Goal: Information Seeking & Learning: Learn about a topic

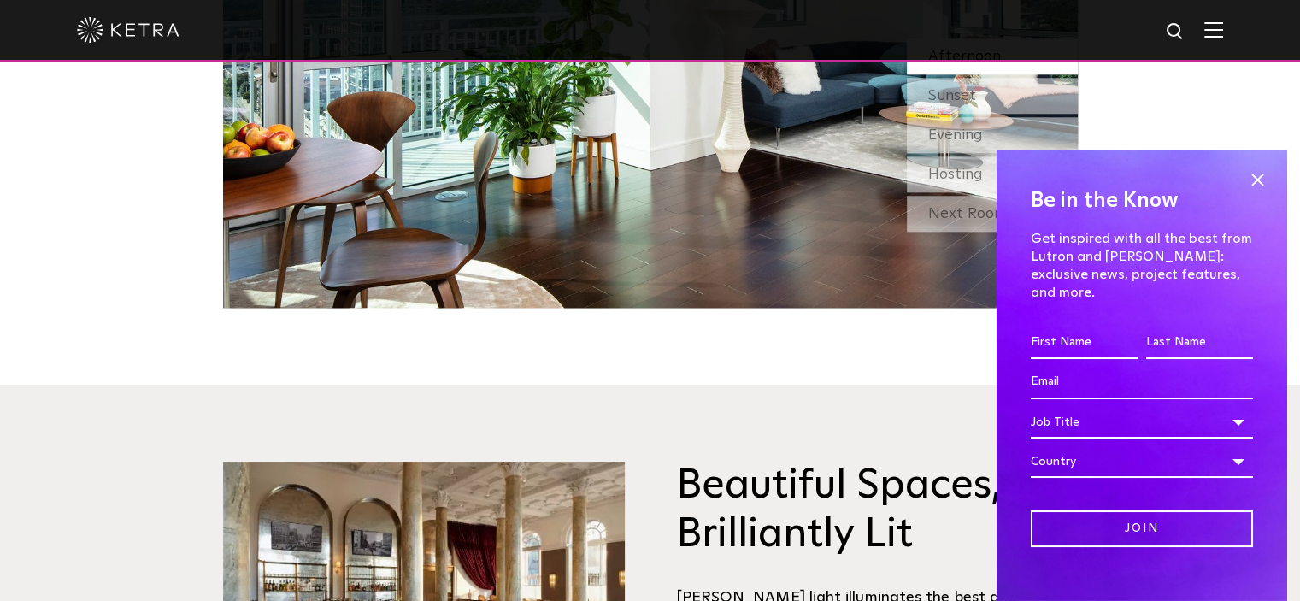
scroll to position [1795, 0]
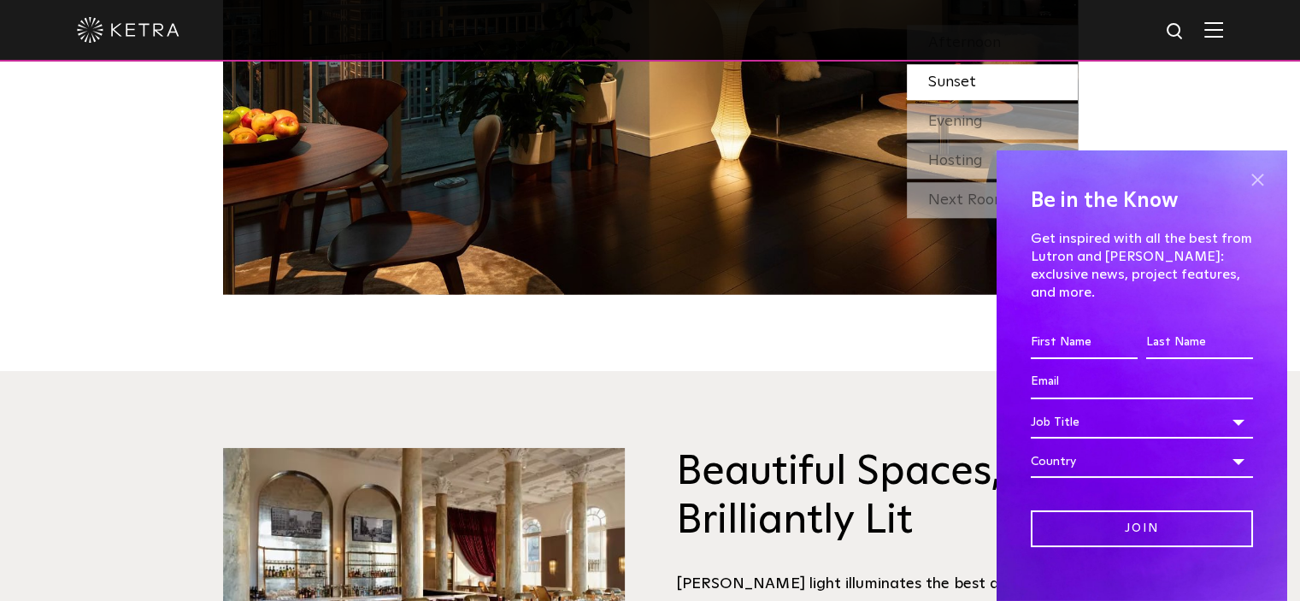
click at [1244, 179] on span at bounding box center [1257, 181] width 26 height 26
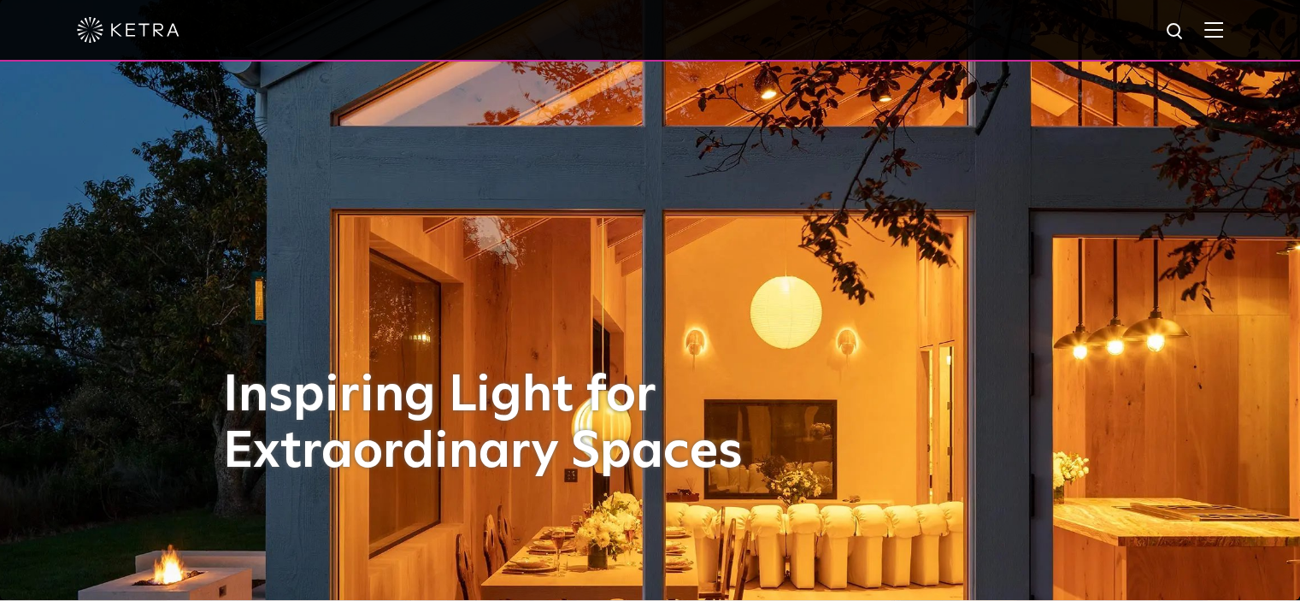
scroll to position [0, 0]
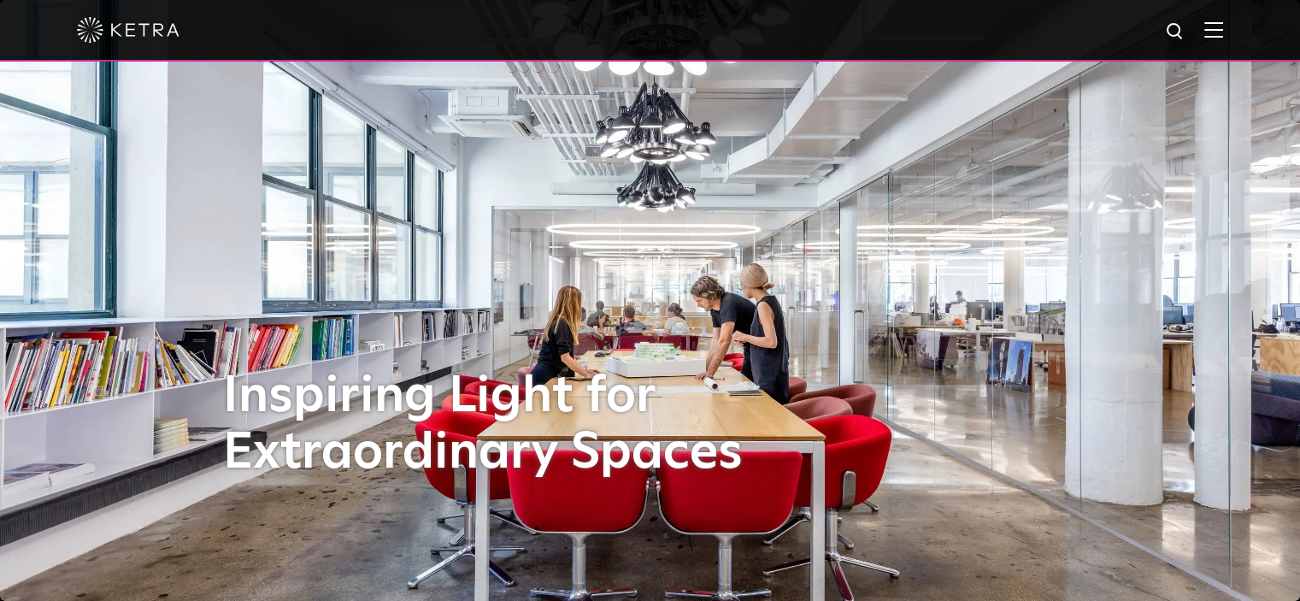
click at [1223, 36] on img at bounding box center [1213, 29] width 19 height 16
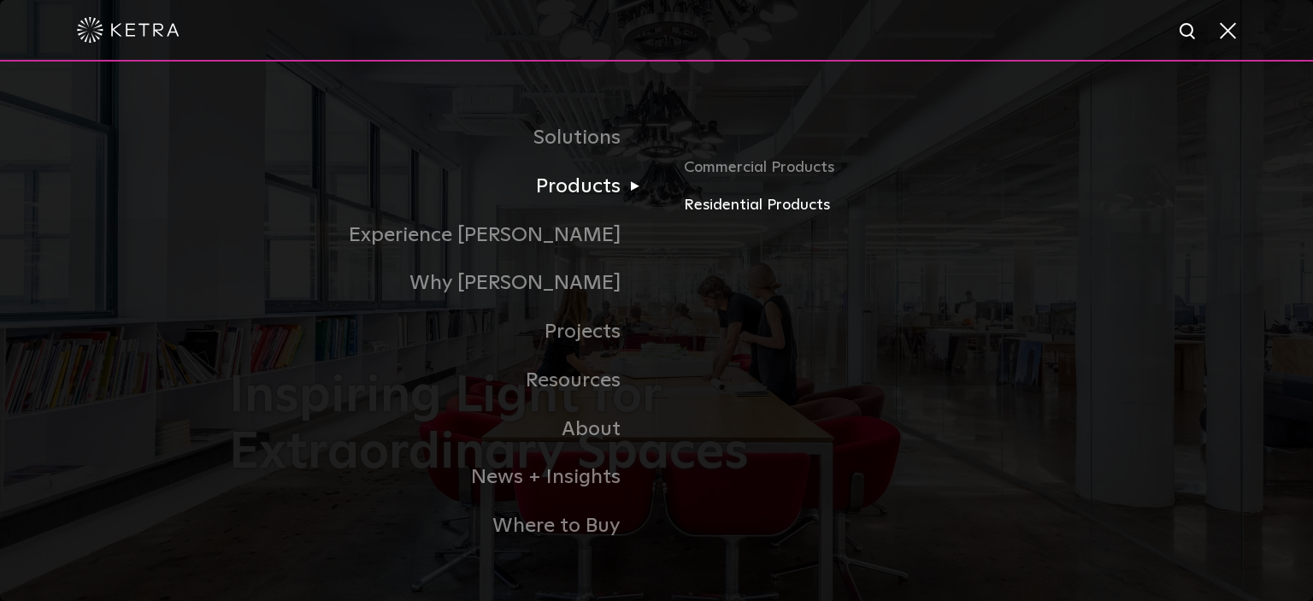
click at [749, 211] on link "Residential Products" at bounding box center [884, 205] width 400 height 25
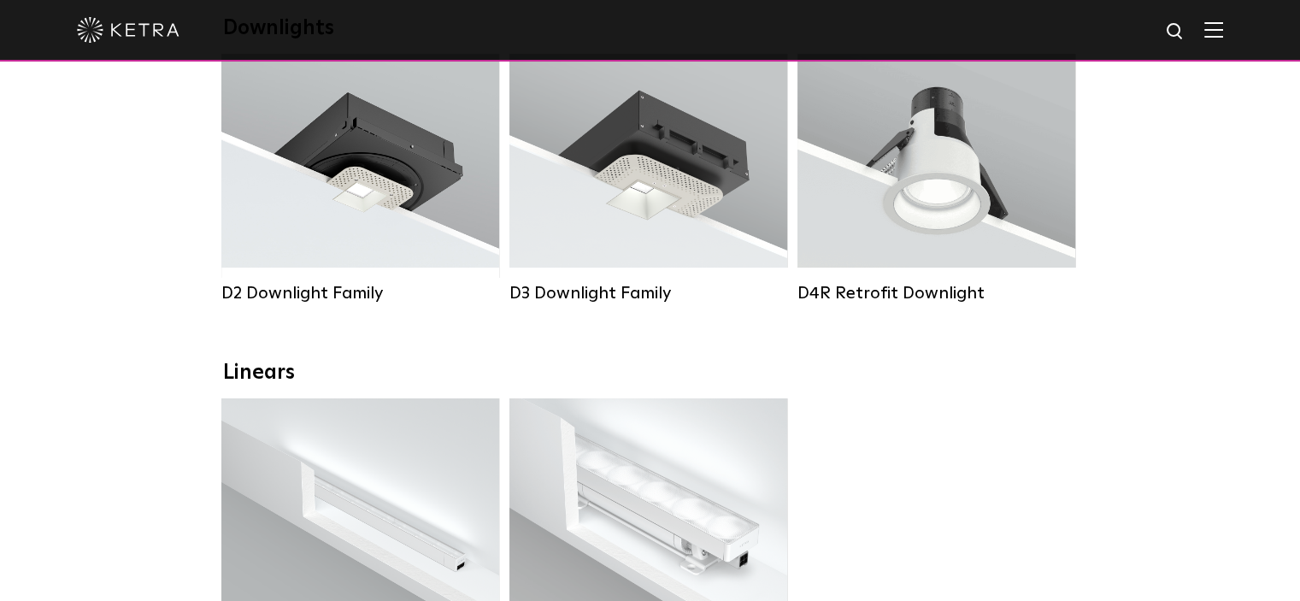
scroll to position [256, 0]
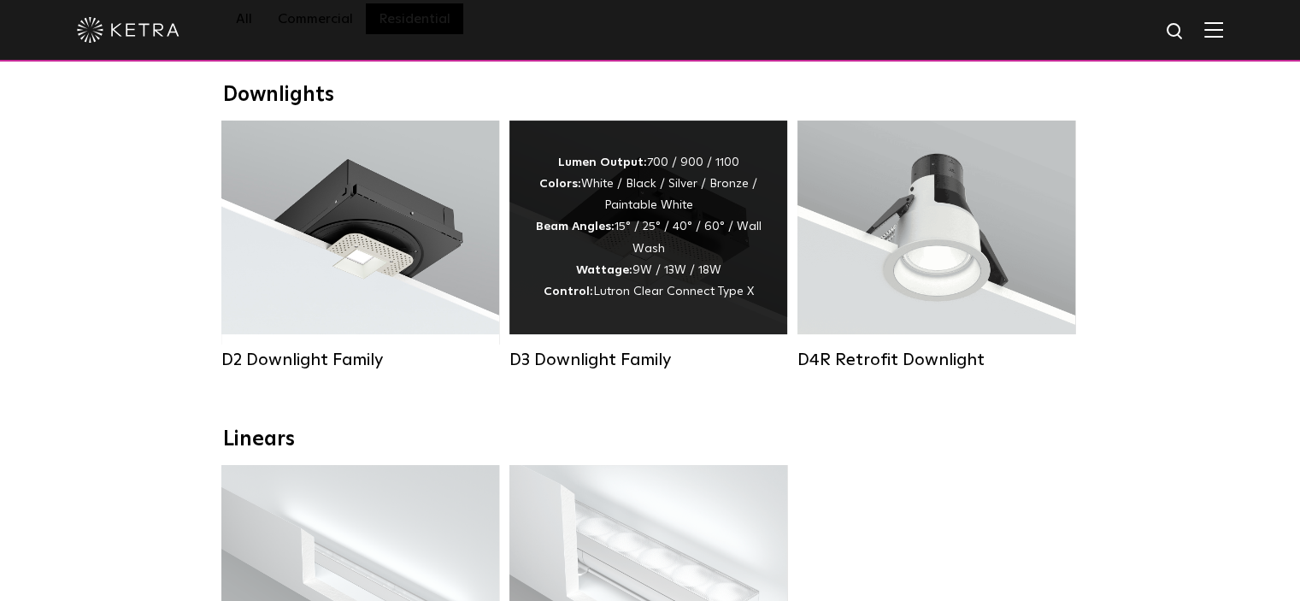
click at [557, 215] on div "Lumen Output: 700 / 900 / 1100 Colors: White / Black / Silver / Bronze / Painta…" at bounding box center [648, 227] width 226 height 150
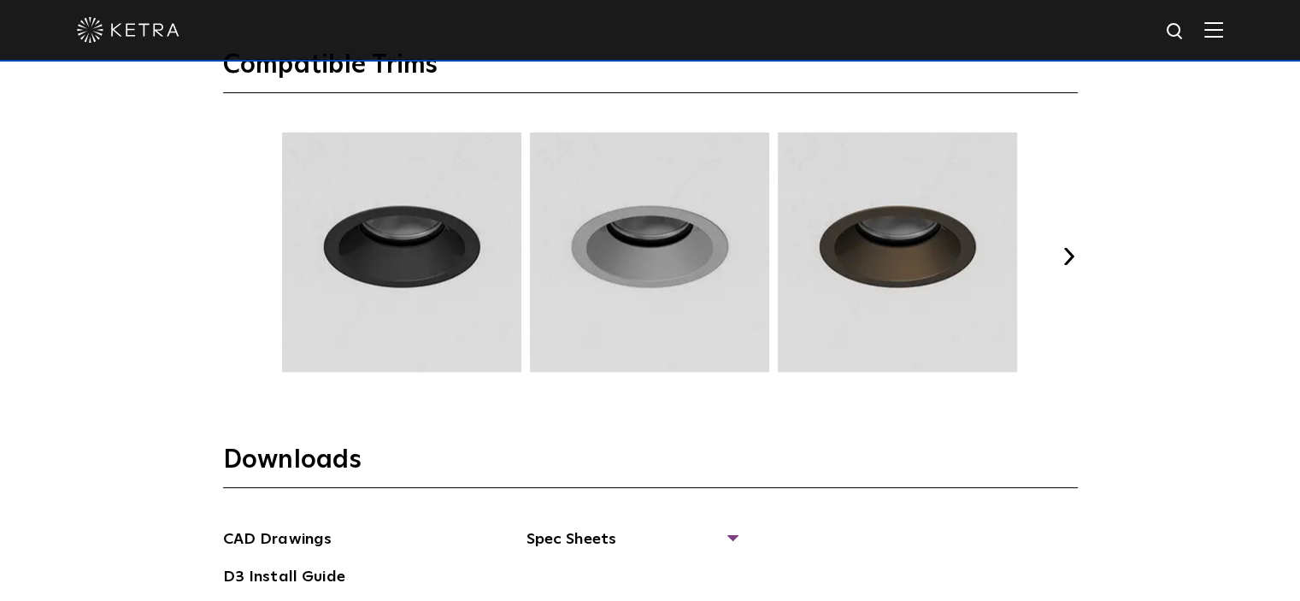
scroll to position [2222, 0]
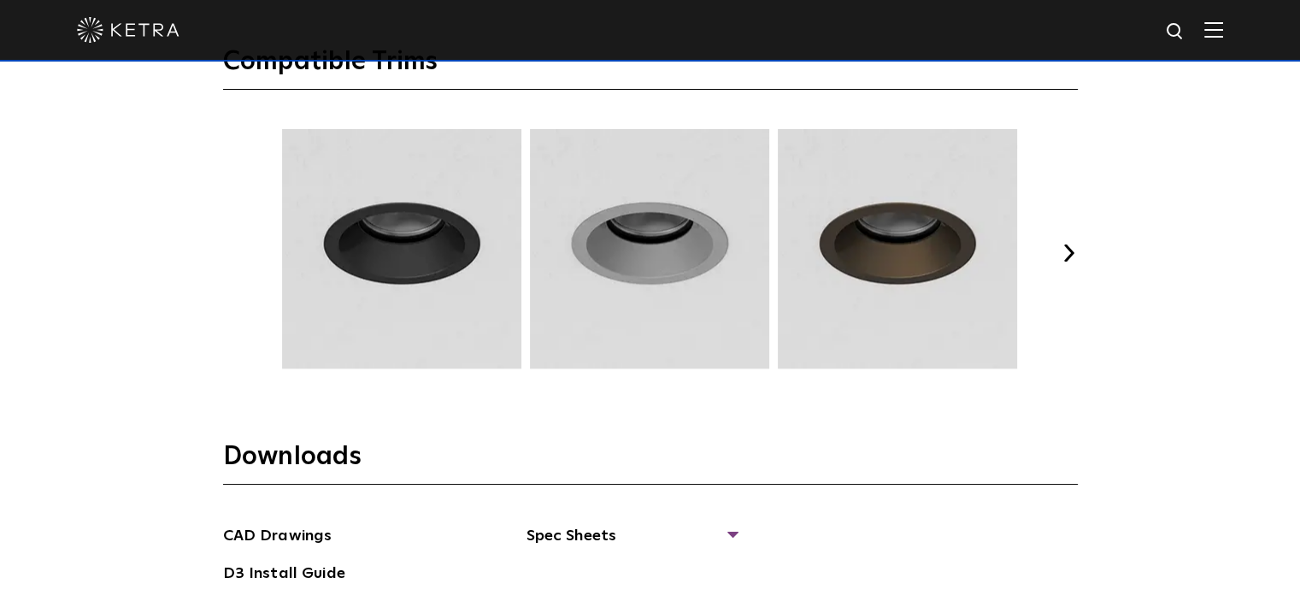
click at [889, 268] on img at bounding box center [897, 248] width 244 height 239
click at [15, 208] on div "Select Your Specs Options Fixture Type Fixture Type Adjustable Fixed Wall Wash …" at bounding box center [650, 73] width 1300 height 1741
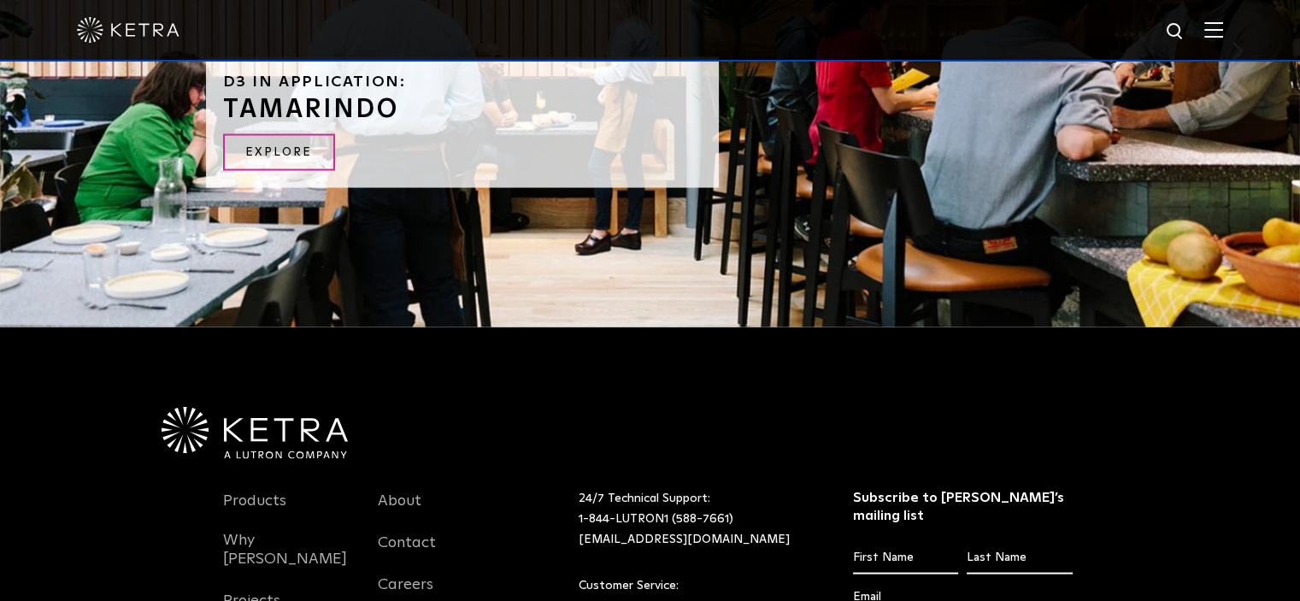
scroll to position [3659, 0]
